Goal: Task Accomplishment & Management: Use online tool/utility

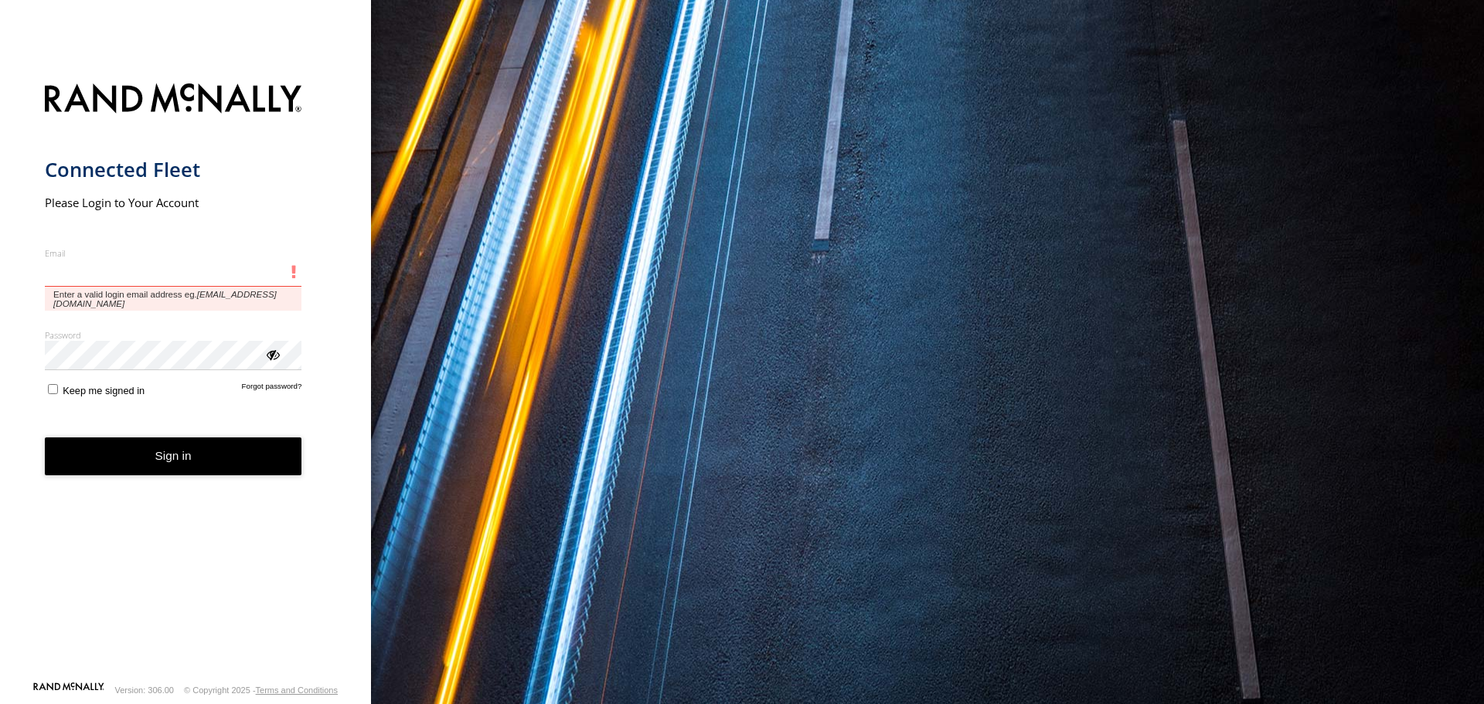
type input "**********"
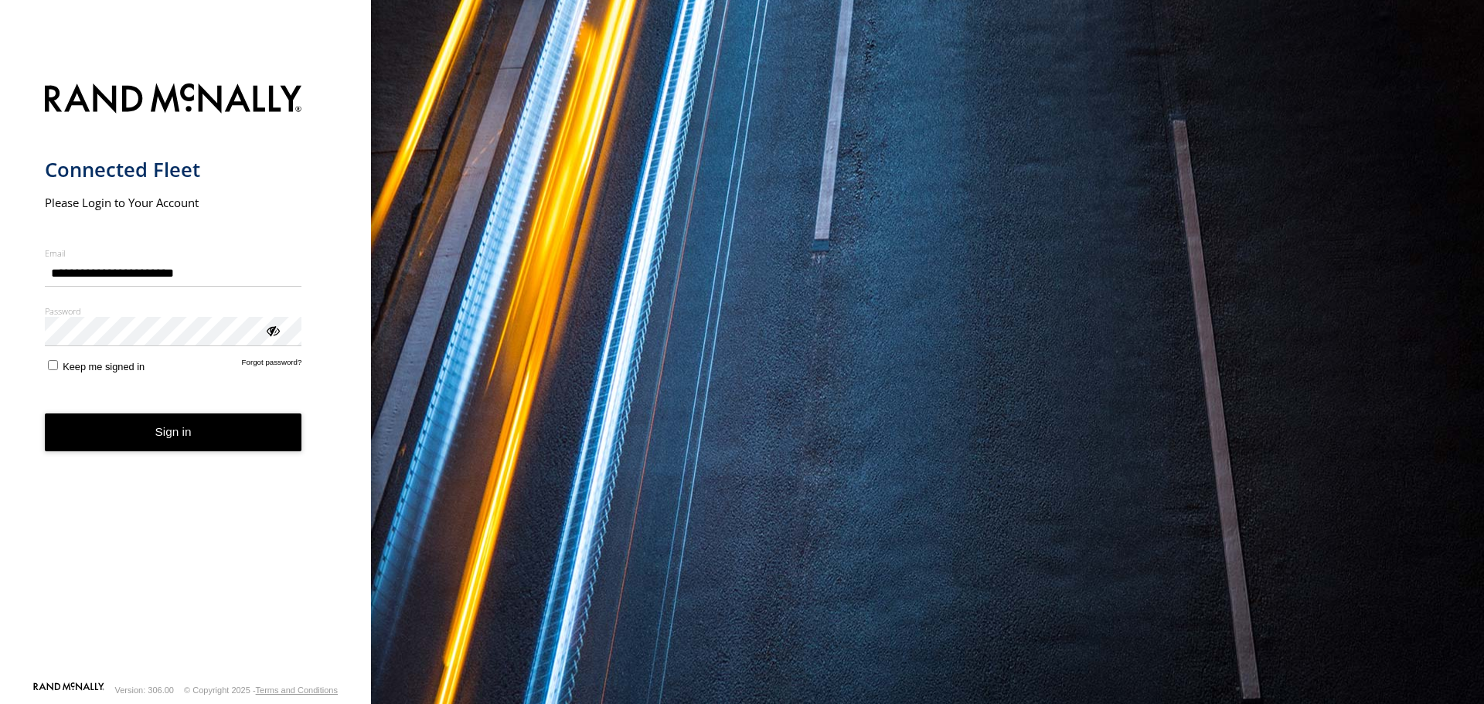
click at [63, 366] on span "Keep me signed in" at bounding box center [104, 367] width 82 height 12
click at [123, 427] on button "Sign in" at bounding box center [173, 433] width 257 height 38
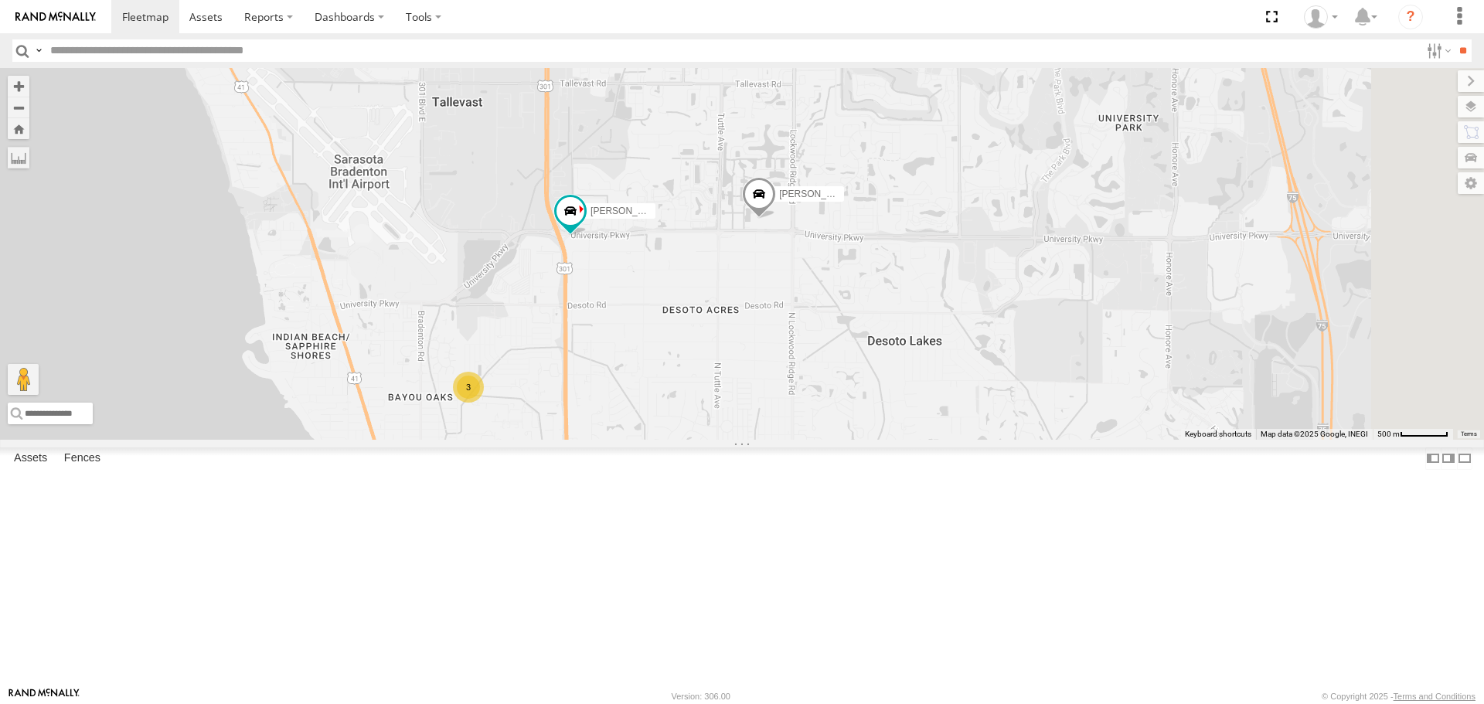
drag, startPoint x: 1020, startPoint y: 325, endPoint x: 944, endPoint y: 349, distance: 80.4
click at [882, 362] on div "Tom 3 Robert" at bounding box center [742, 253] width 1484 height 371
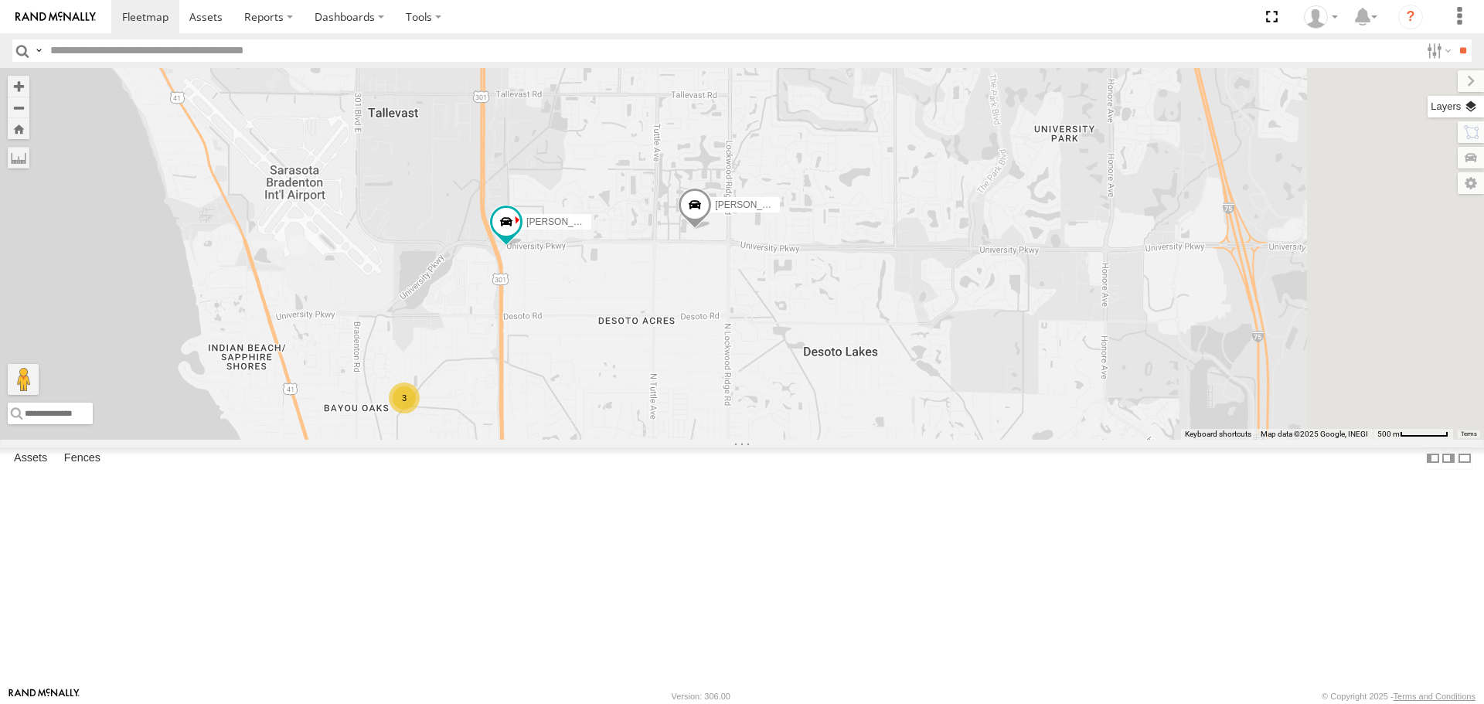
click at [1472, 114] on label at bounding box center [1456, 107] width 56 height 22
click at [0, 0] on span "Basemaps" at bounding box center [0, 0] width 0 height 0
click at [0, 0] on span "Roadmap" at bounding box center [0, 0] width 0 height 0
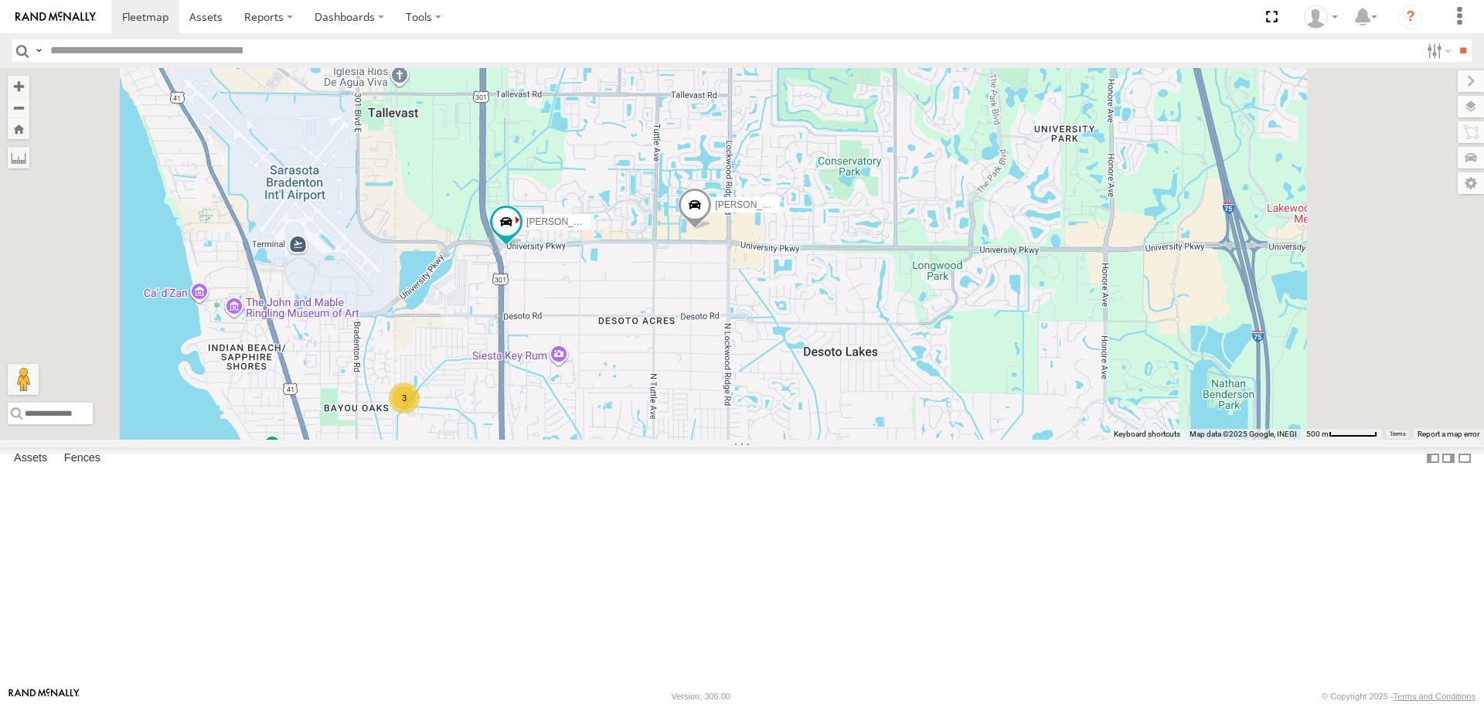
click at [0, 0] on div "Basemaps Roadmap Terrain Satellite Satellite + Roadmap" at bounding box center [0, 0] width 0 height 0
click at [0, 0] on span "Overlays" at bounding box center [0, 0] width 0 height 0
click at [0, 0] on span "Traffic" at bounding box center [0, 0] width 0 height 0
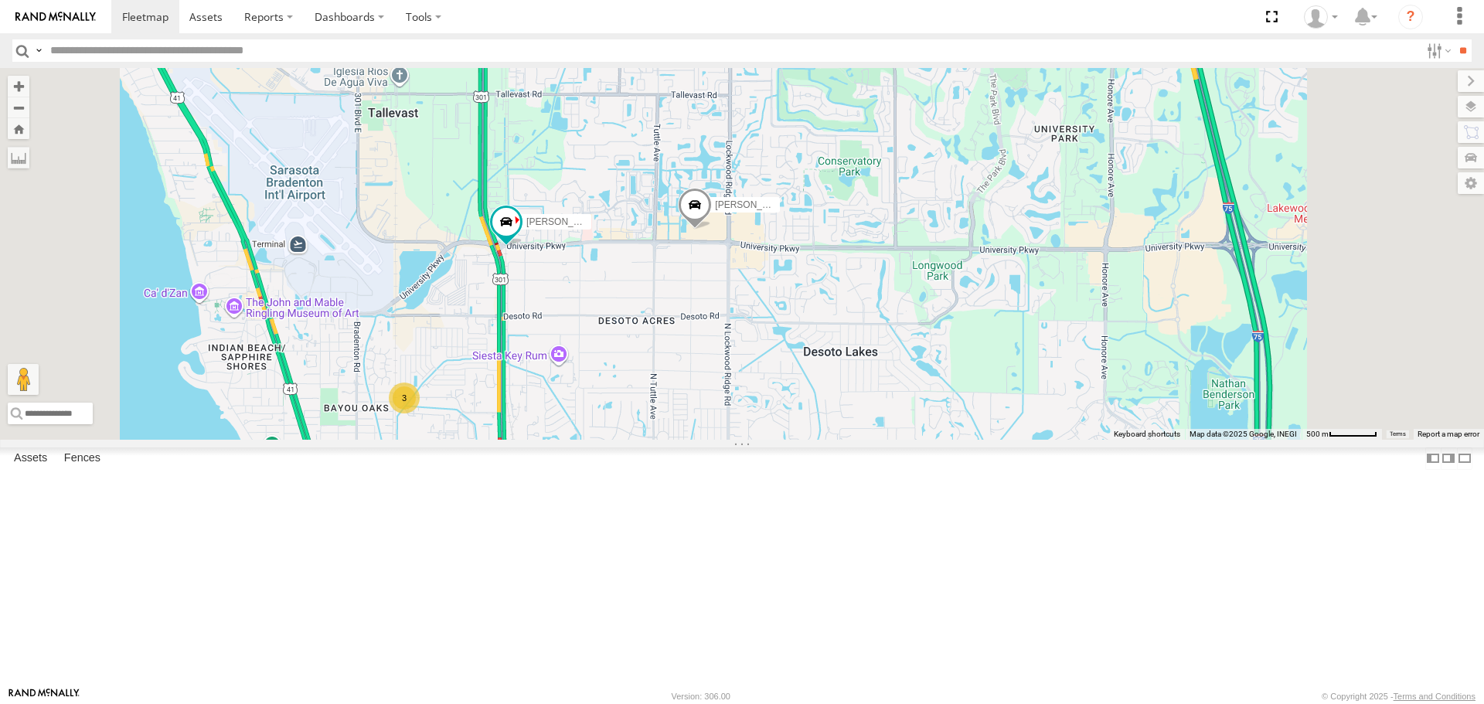
click at [1458, 80] on label at bounding box center [1471, 81] width 26 height 22
click at [420, 414] on div "4" at bounding box center [404, 398] width 31 height 31
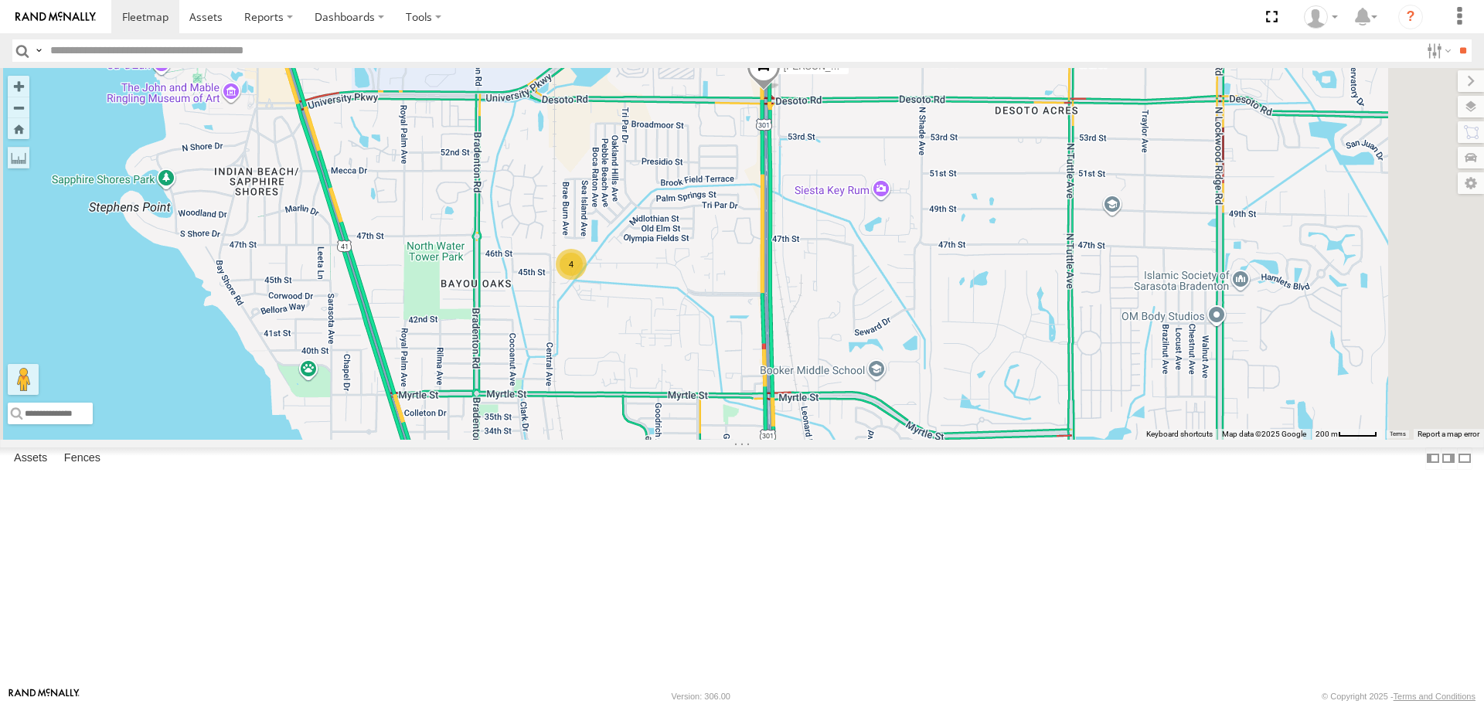
drag, startPoint x: 1020, startPoint y: 419, endPoint x: 844, endPoint y: 407, distance: 175.9
click at [844, 407] on div "Tom 4" at bounding box center [742, 253] width 1484 height 371
click at [781, 92] on span at bounding box center [764, 71] width 34 height 42
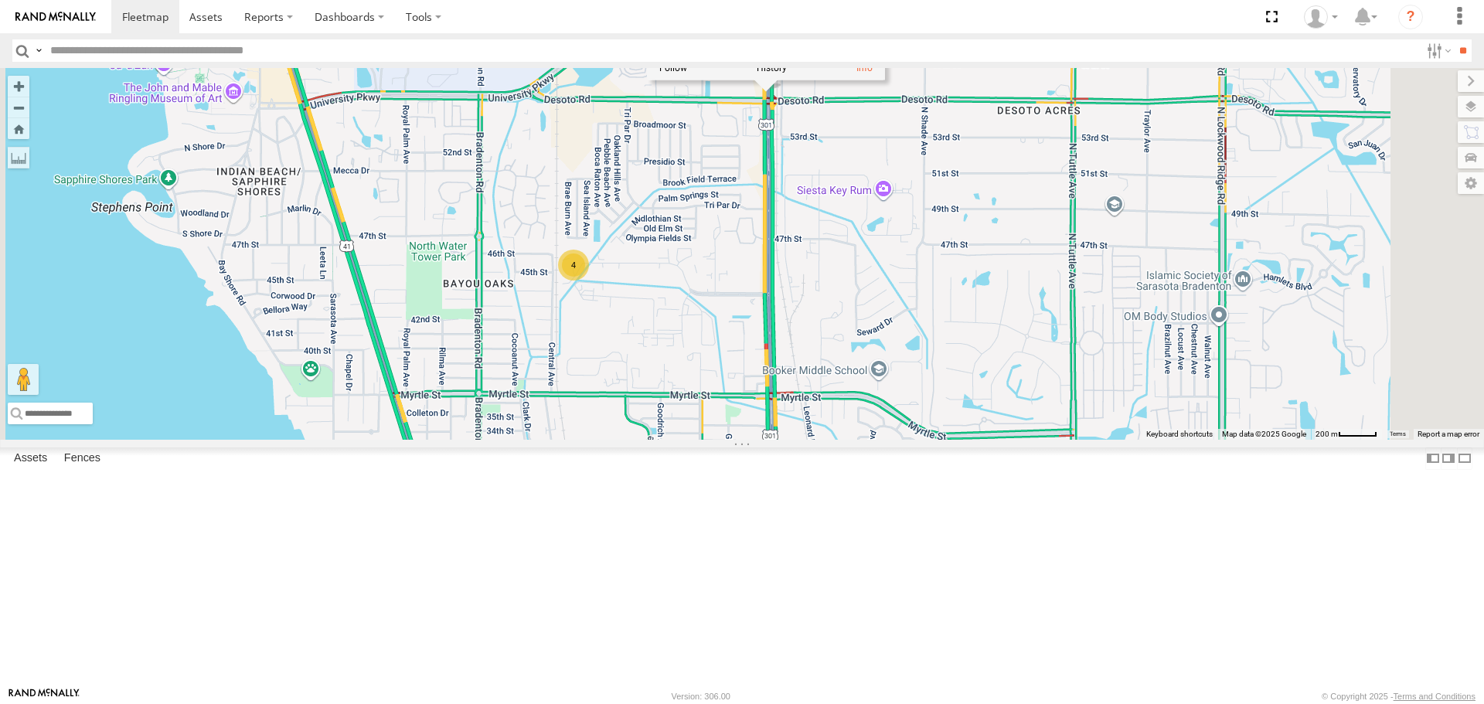
click at [928, 277] on div "Tom 4 Tom All Assets N Washington Blvd Desoto Acres 27.38213 , -82.53102 South …" at bounding box center [742, 253] width 1484 height 371
click at [1135, 196] on div "Tom 4 Tom All Assets N Washington Blvd Desoto Acres 27.38213 , -82.53102 South …" at bounding box center [742, 253] width 1484 height 371
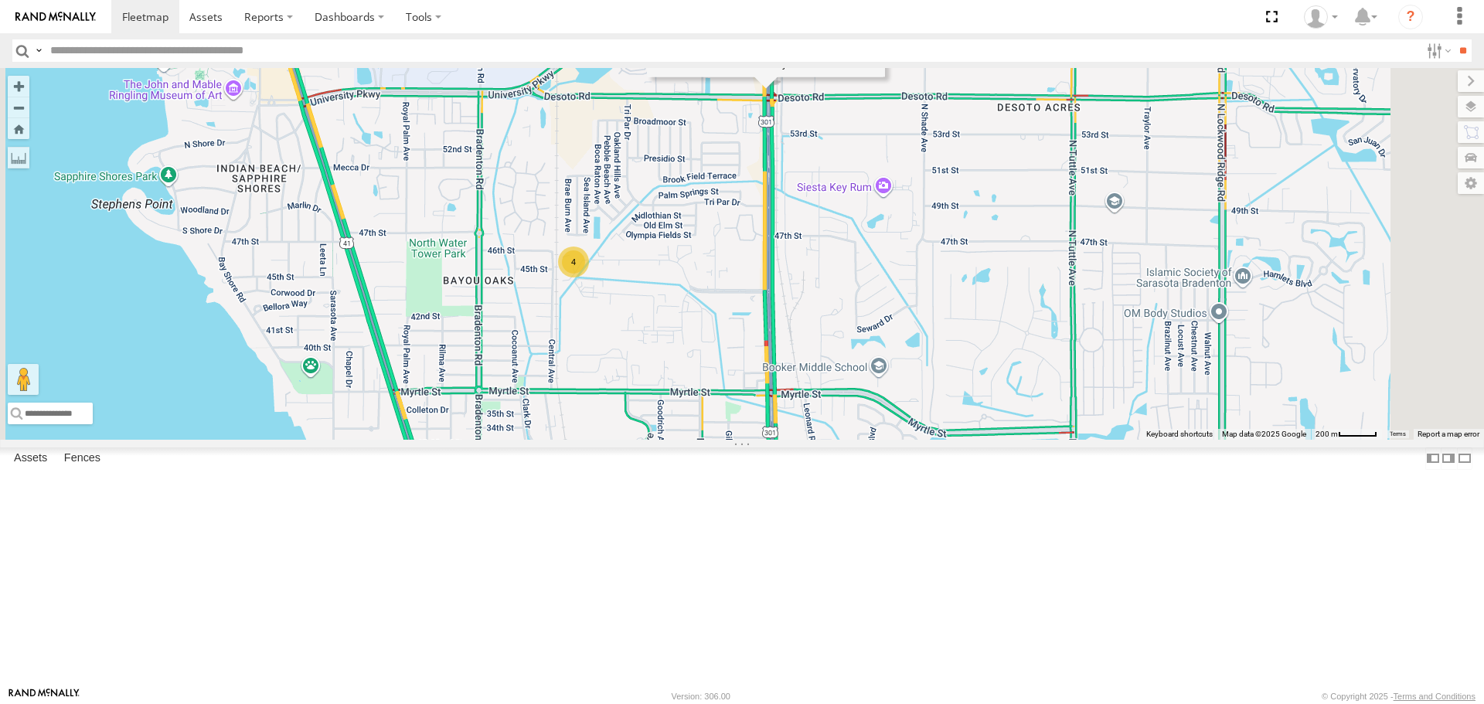
drag, startPoint x: 1135, startPoint y: 196, endPoint x: 1135, endPoint y: 186, distance: 10.8
click at [1135, 186] on div "Tom 4 Tom All Assets N Washington Blvd Desoto Acres 27.38213 , -82.53102 South …" at bounding box center [742, 253] width 1484 height 371
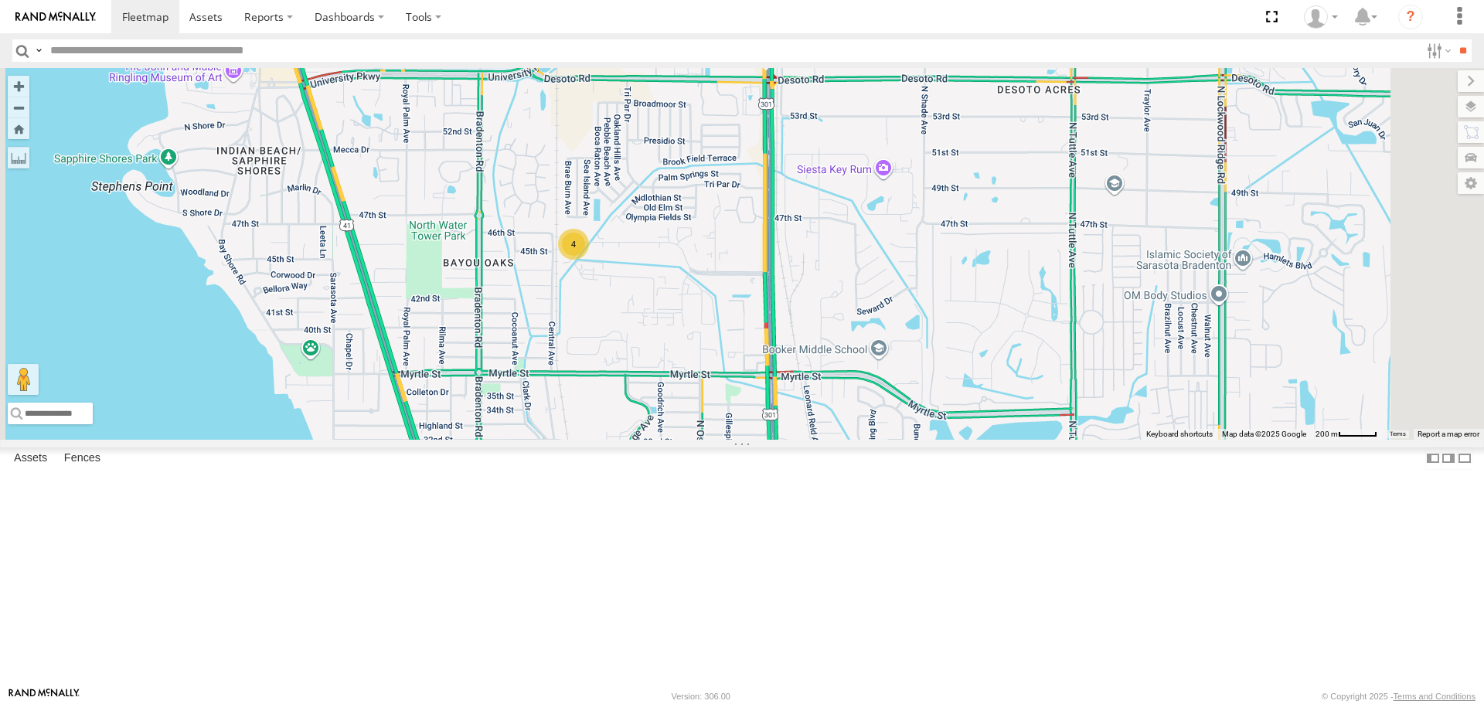
click at [1135, 260] on div "Tom 4 Tom All Assets N Washington Blvd Desoto Acres 27.38213 , -82.53102 South …" at bounding box center [742, 253] width 1484 height 371
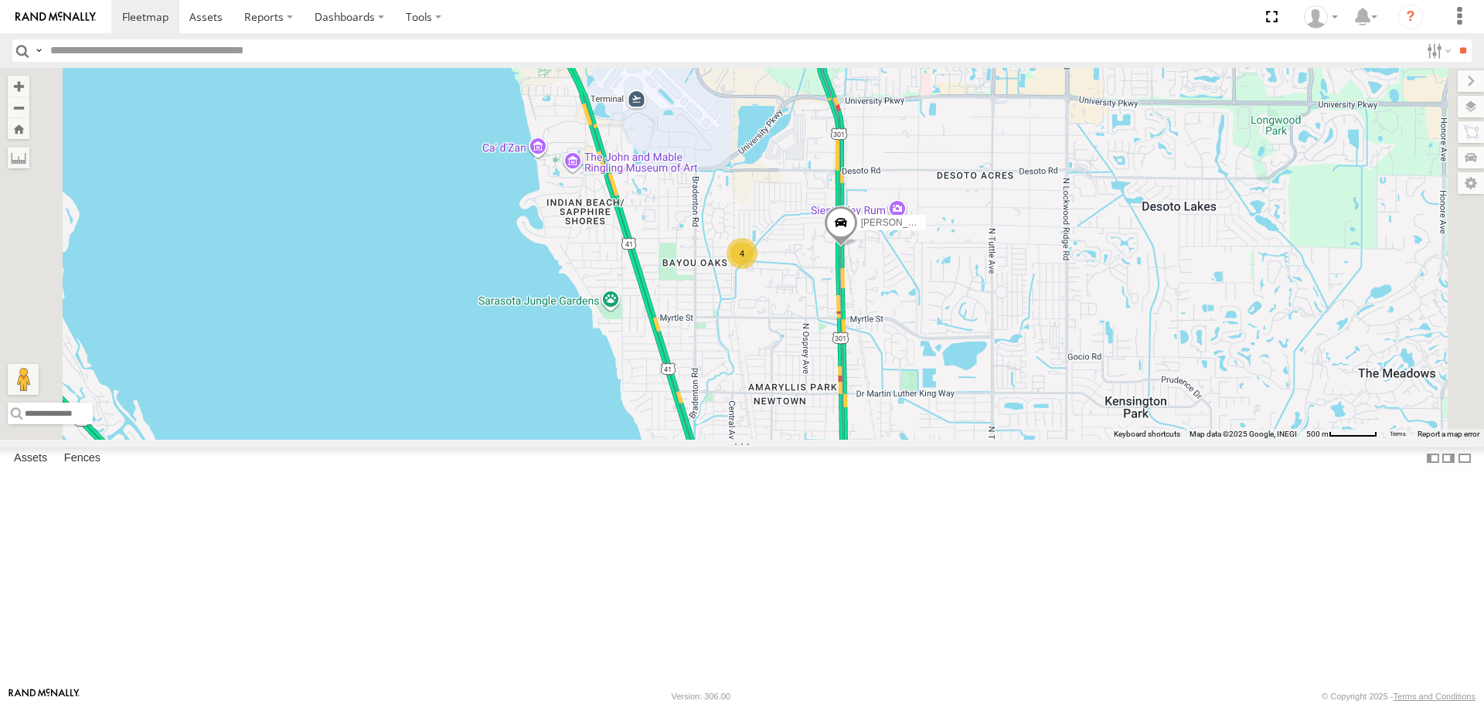
click at [0, 0] on link at bounding box center [0, 0] width 0 height 0
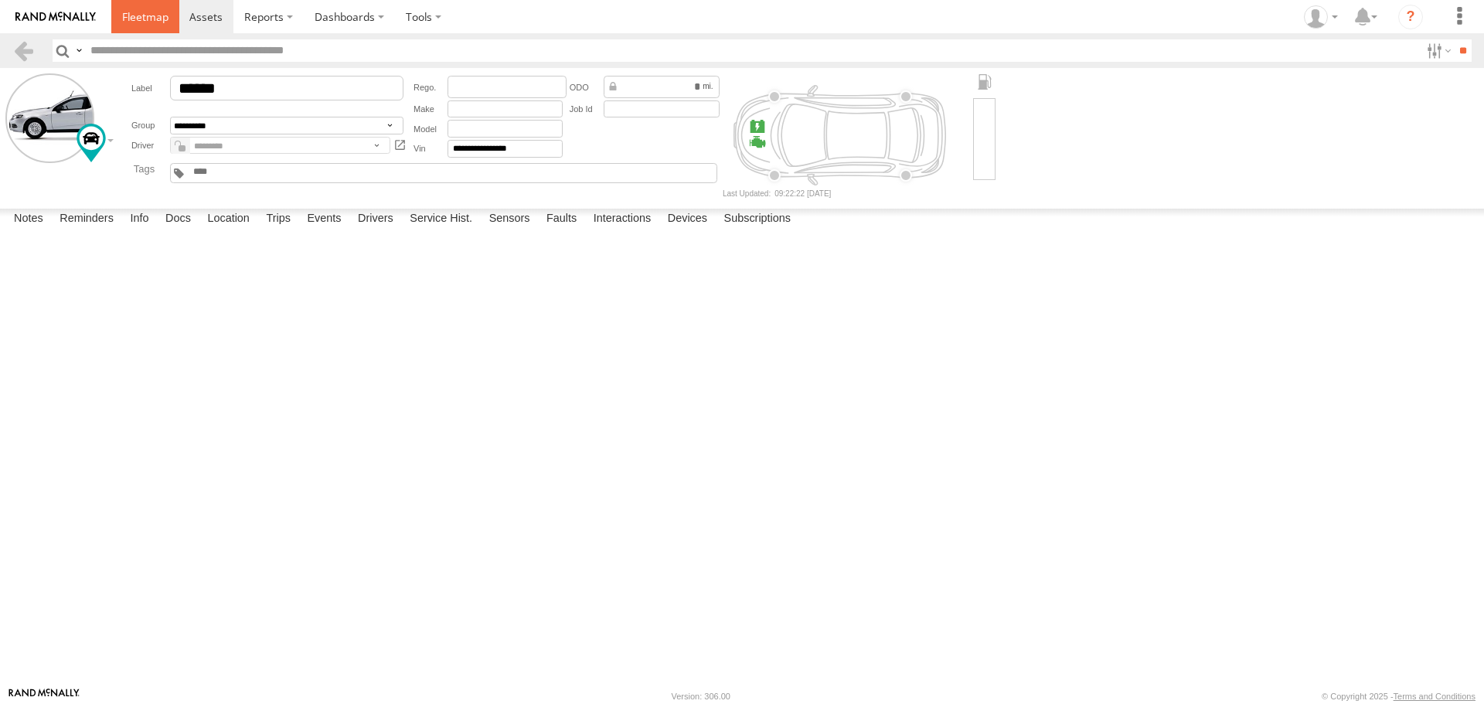
click at [165, 18] on span at bounding box center [145, 16] width 46 height 15
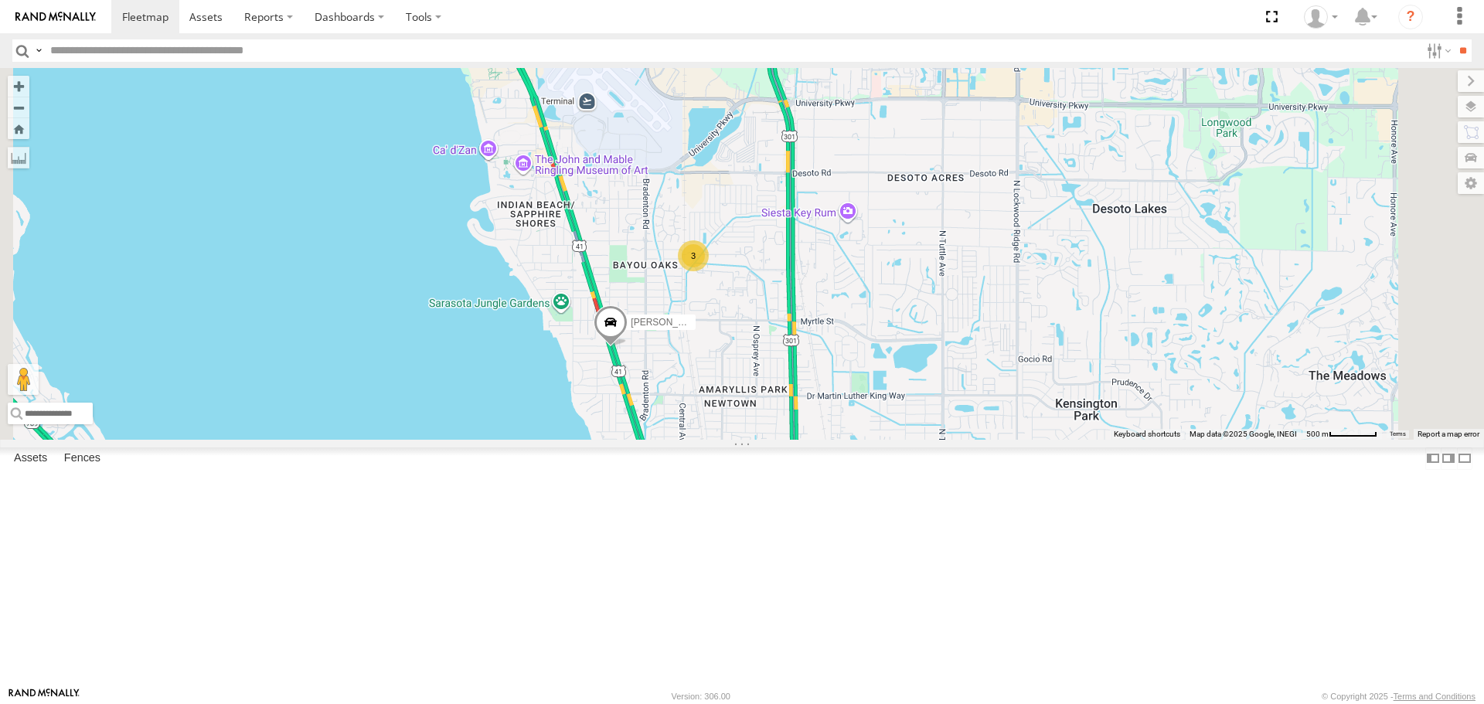
click at [0, 0] on link at bounding box center [0, 0] width 0 height 0
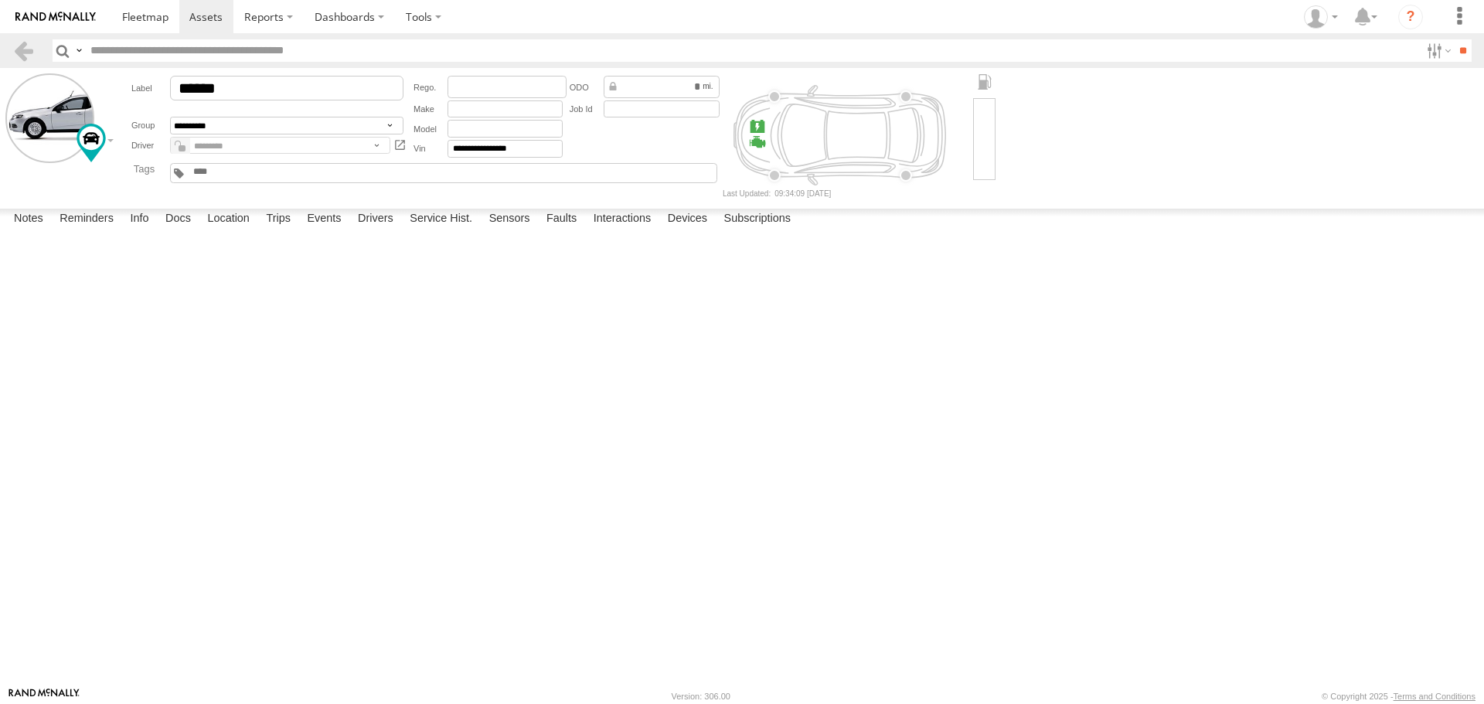
click at [0, 0] on label at bounding box center [0, 0] width 0 height 0
click at [0, 0] on div "Cancel Proceed" at bounding box center [0, 0] width 0 height 0
click at [0, 0] on button "Proceed" at bounding box center [0, 0] width 0 height 0
click at [0, 0] on div "09:19 08/26/2025 P0012 1 A Camshaft Position - Timing O ver-Retarded (Bank 1) O…" at bounding box center [0, 0] width 0 height 0
click at [152, 25] on link at bounding box center [145, 16] width 68 height 33
